Goal: Transaction & Acquisition: Obtain resource

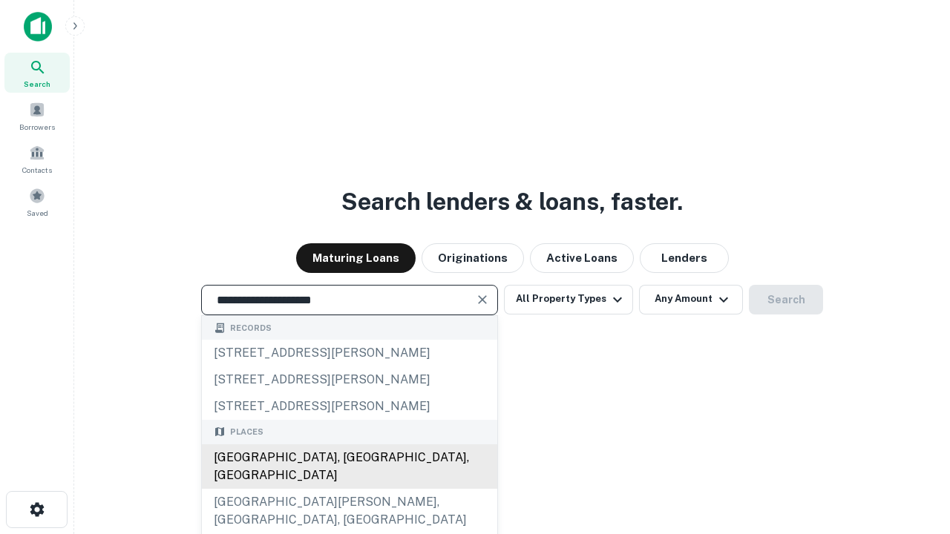
click at [349, 489] on div "[GEOGRAPHIC_DATA], [GEOGRAPHIC_DATA], [GEOGRAPHIC_DATA]" at bounding box center [349, 466] width 295 height 45
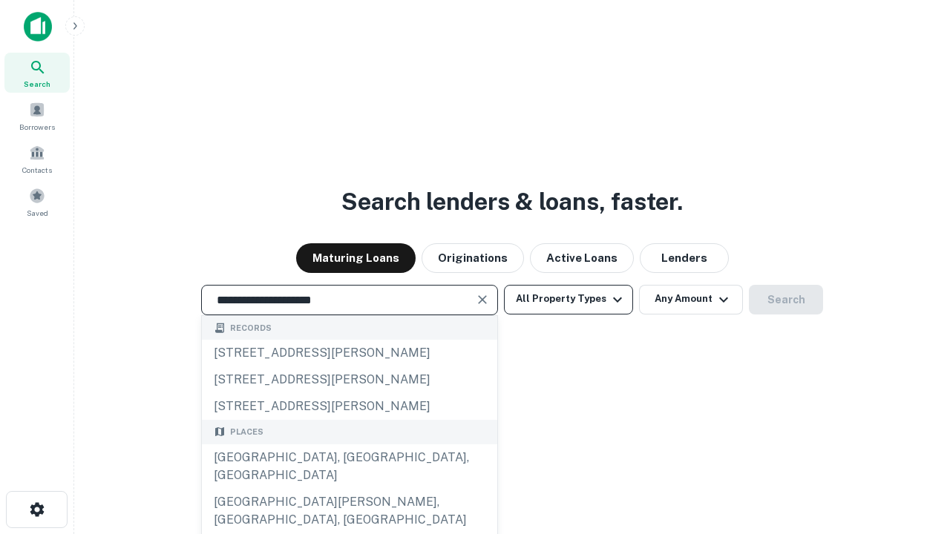
type input "**********"
click at [568, 299] on button "All Property Types" at bounding box center [568, 300] width 129 height 30
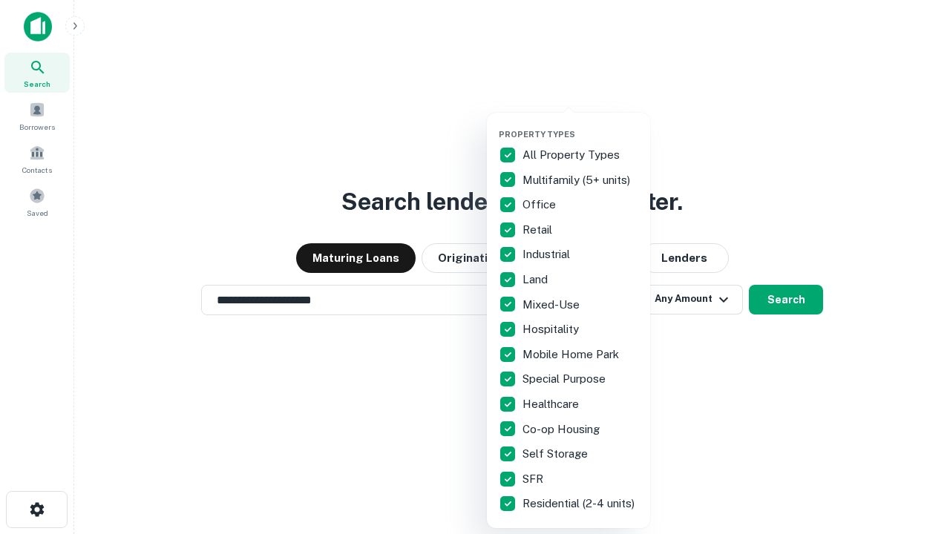
click at [580, 125] on button "button" at bounding box center [580, 125] width 163 height 1
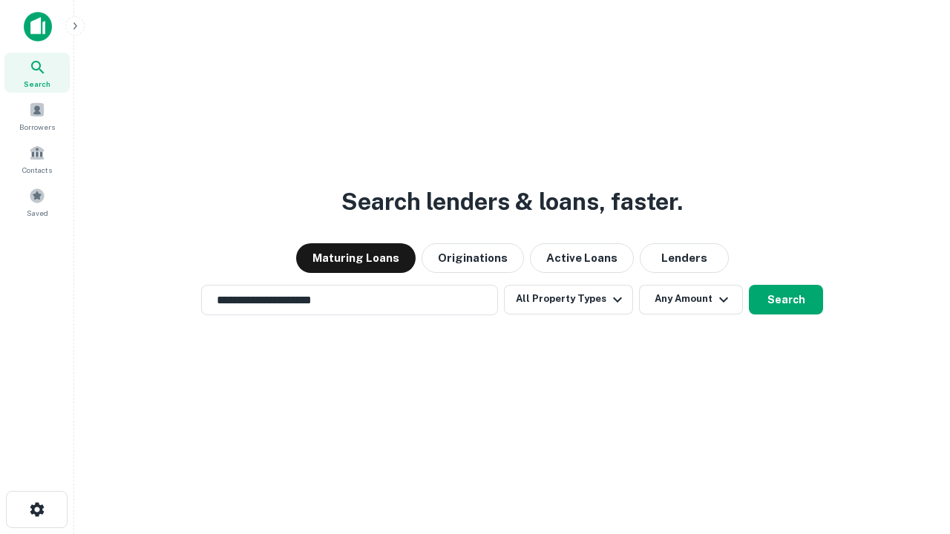
scroll to position [23, 0]
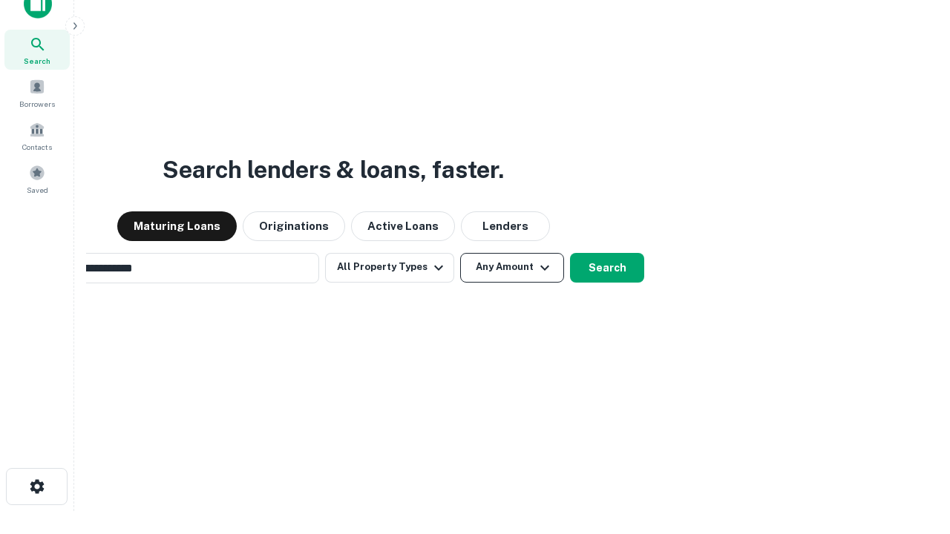
click at [460, 253] on button "Any Amount" at bounding box center [512, 268] width 104 height 30
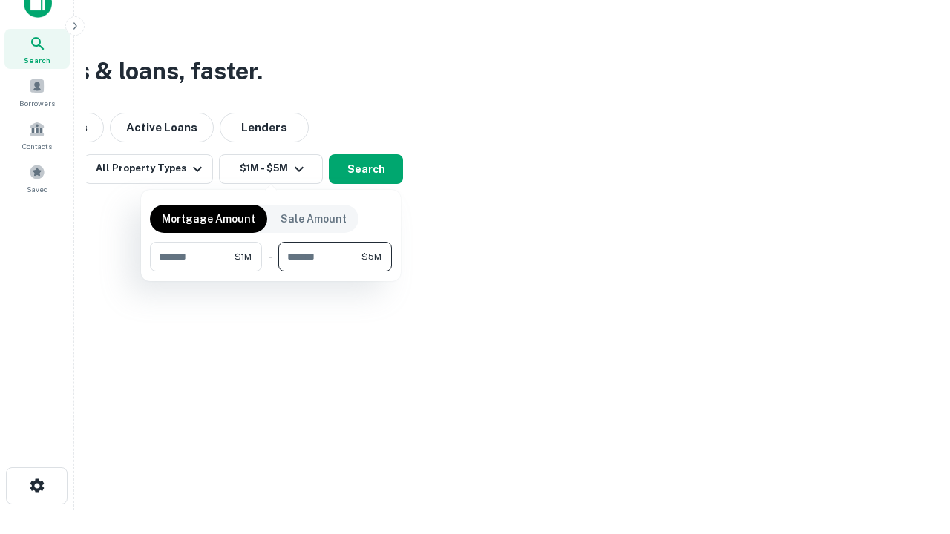
type input "*******"
click at [271, 272] on button "button" at bounding box center [271, 272] width 242 height 1
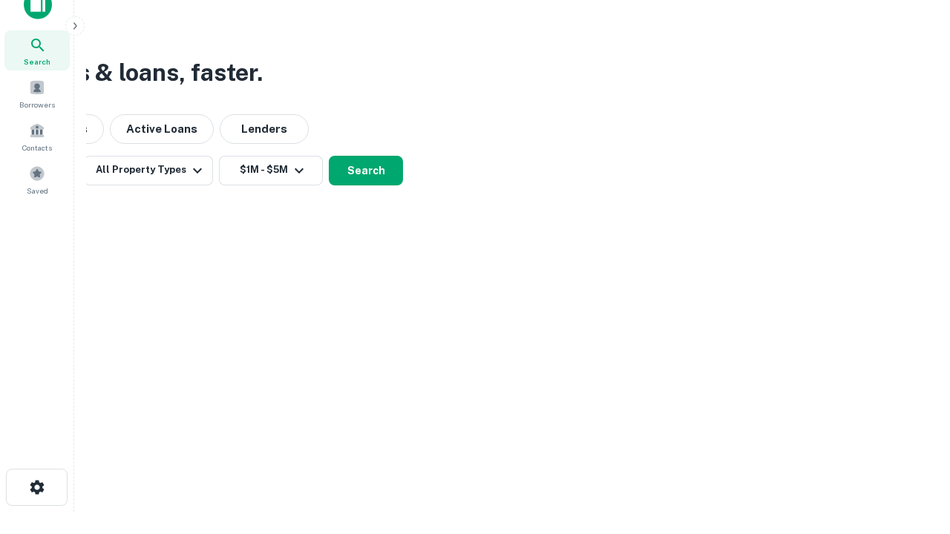
scroll to position [9, 274]
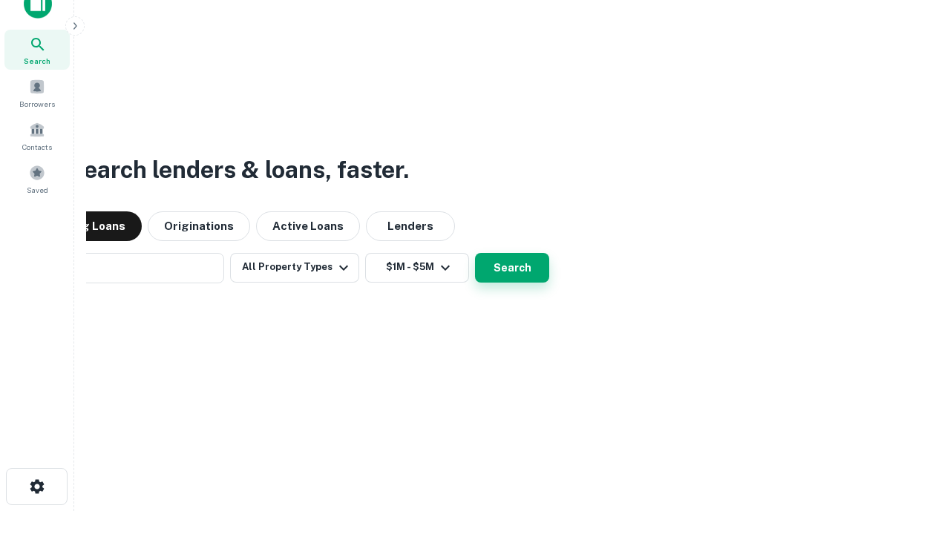
click at [475, 253] on button "Search" at bounding box center [512, 268] width 74 height 30
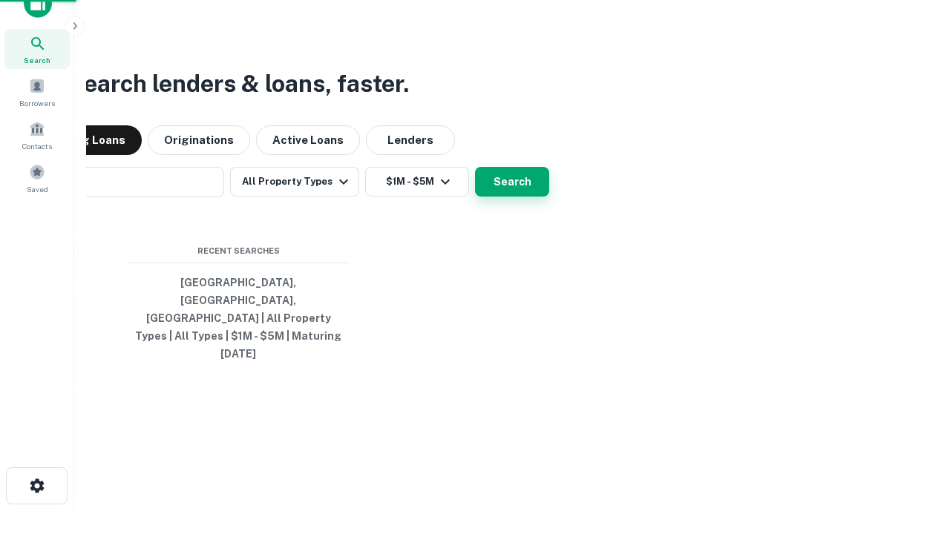
scroll to position [39, 420]
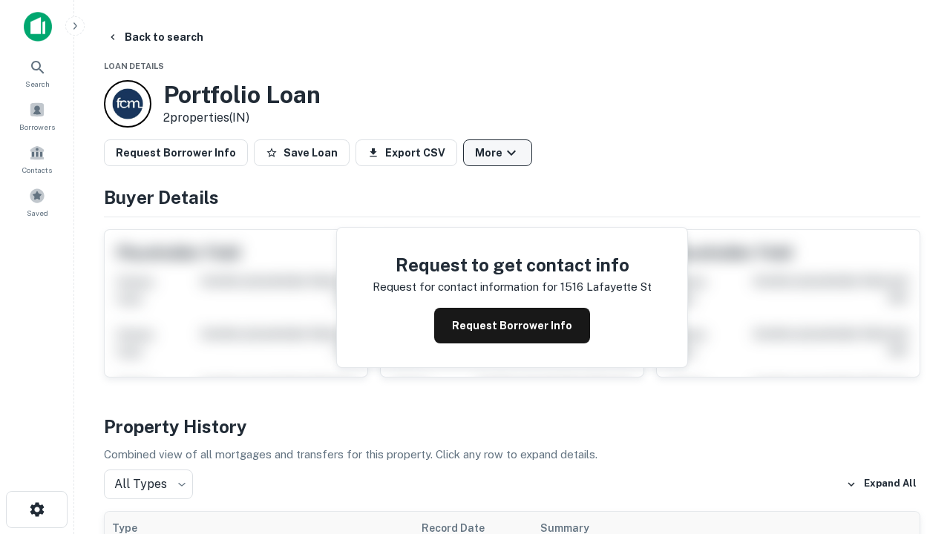
click at [497, 153] on button "More" at bounding box center [497, 152] width 69 height 27
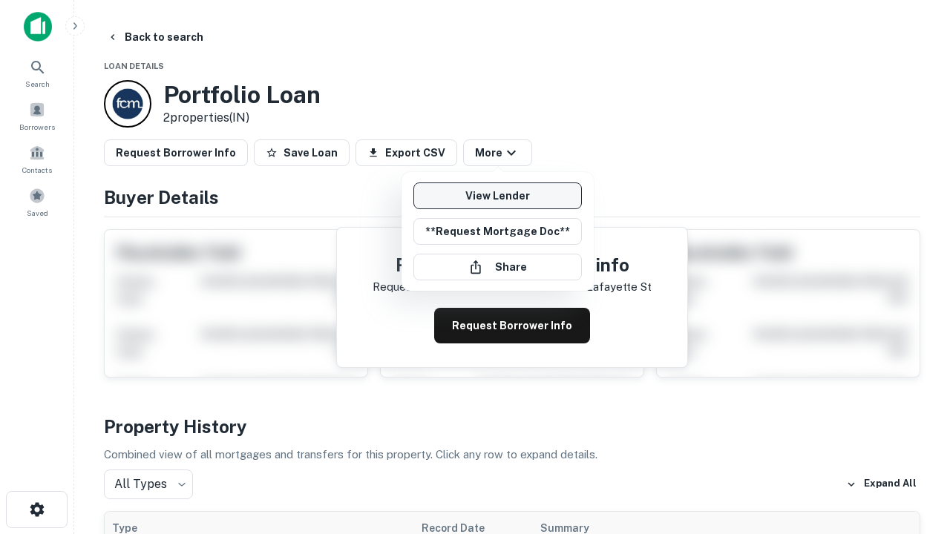
click at [497, 196] on link "View Lender" at bounding box center [497, 195] width 168 height 27
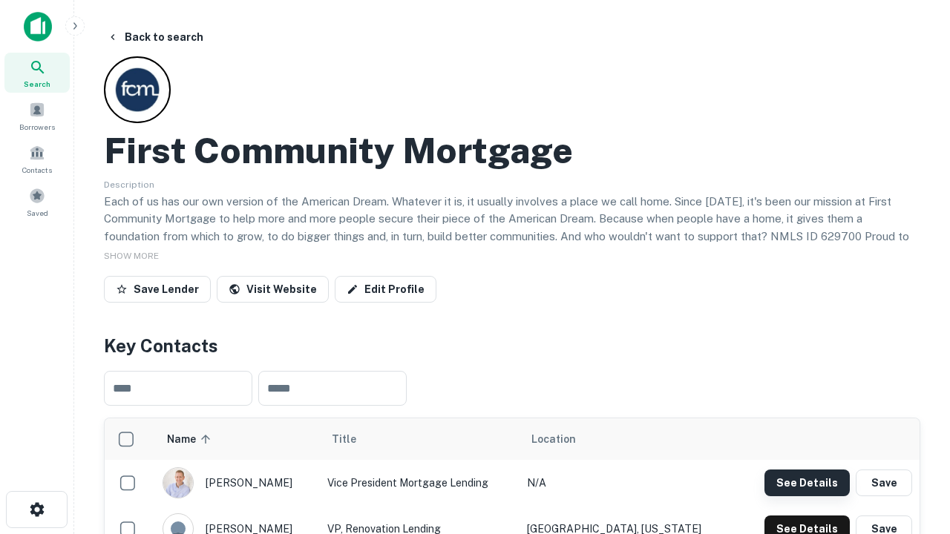
click at [806, 482] on button "See Details" at bounding box center [806, 483] width 85 height 27
click at [36, 510] on icon "button" at bounding box center [37, 510] width 18 height 18
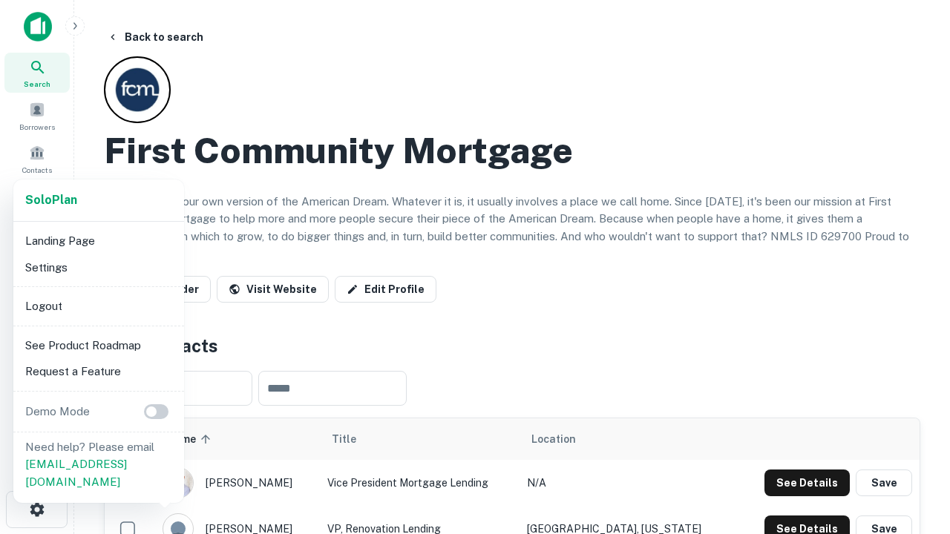
click at [98, 306] on li "Logout" at bounding box center [98, 306] width 159 height 27
